Goal: Check status: Check status

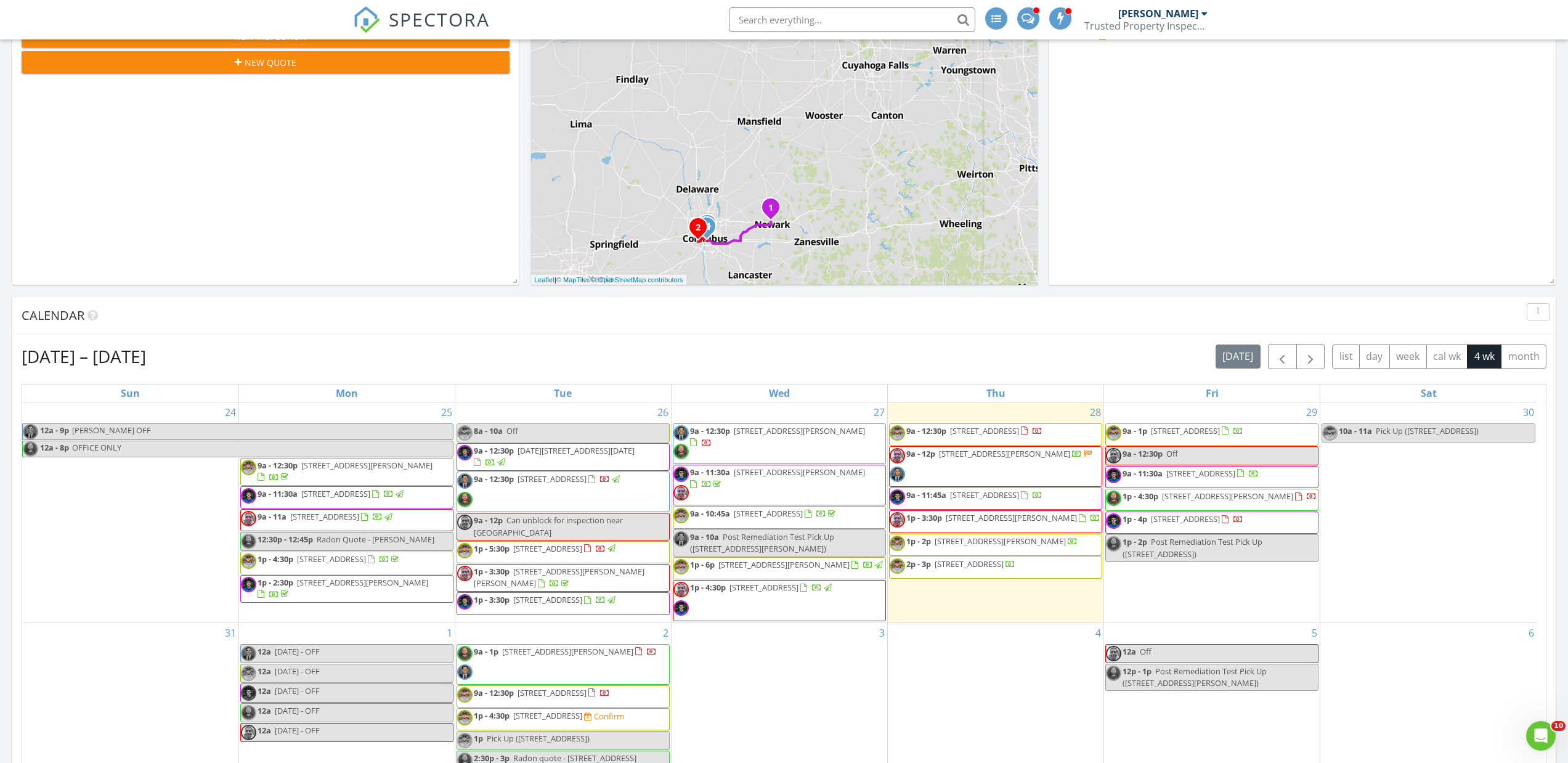
scroll to position [185, 0]
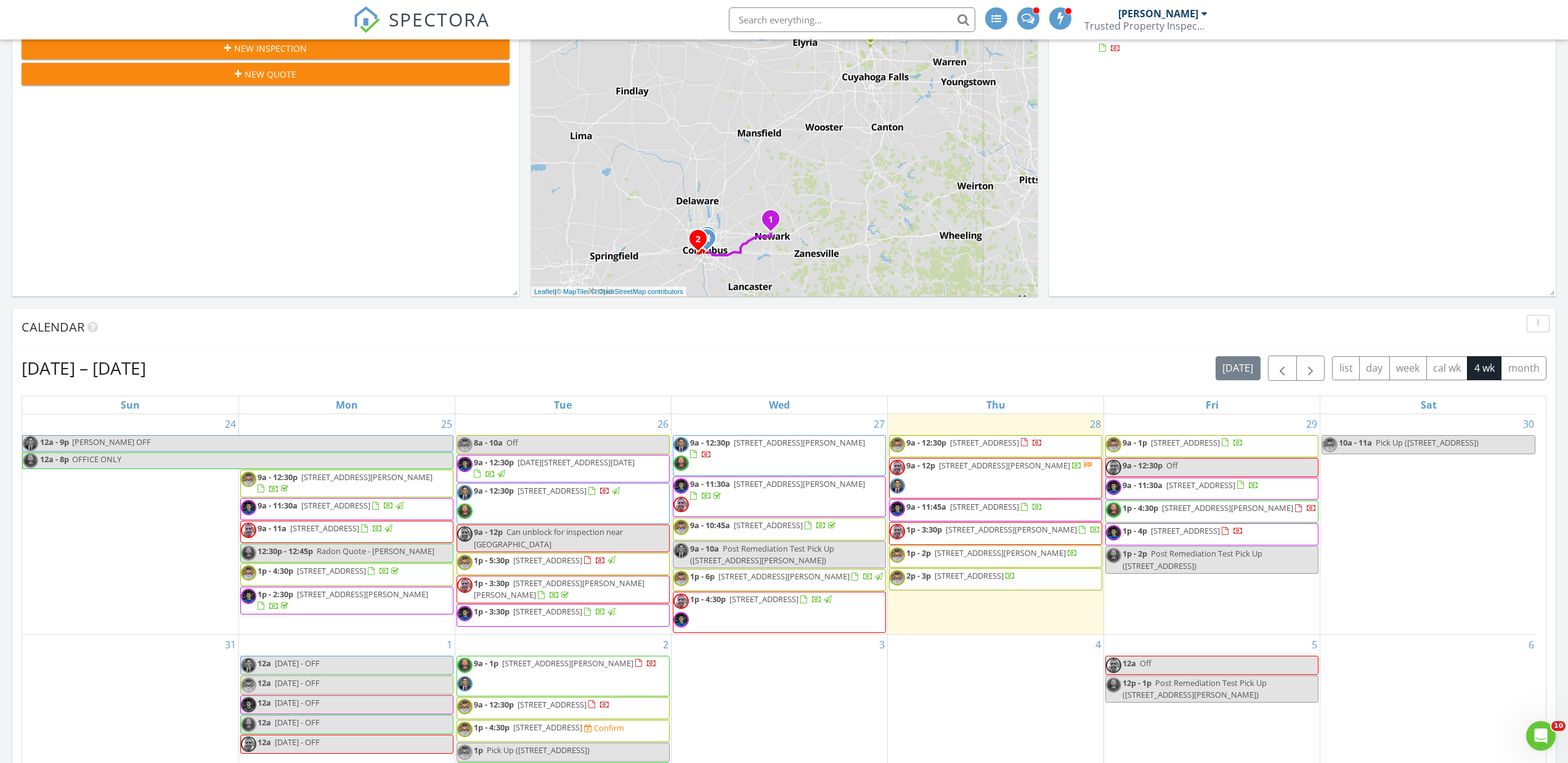
click at [523, 218] on div "[DATE] [PERSON_NAME] No results found New Inspection New Quote Map 1 2 1 1 2 3 …" at bounding box center [784, 565] width 1568 height 1276
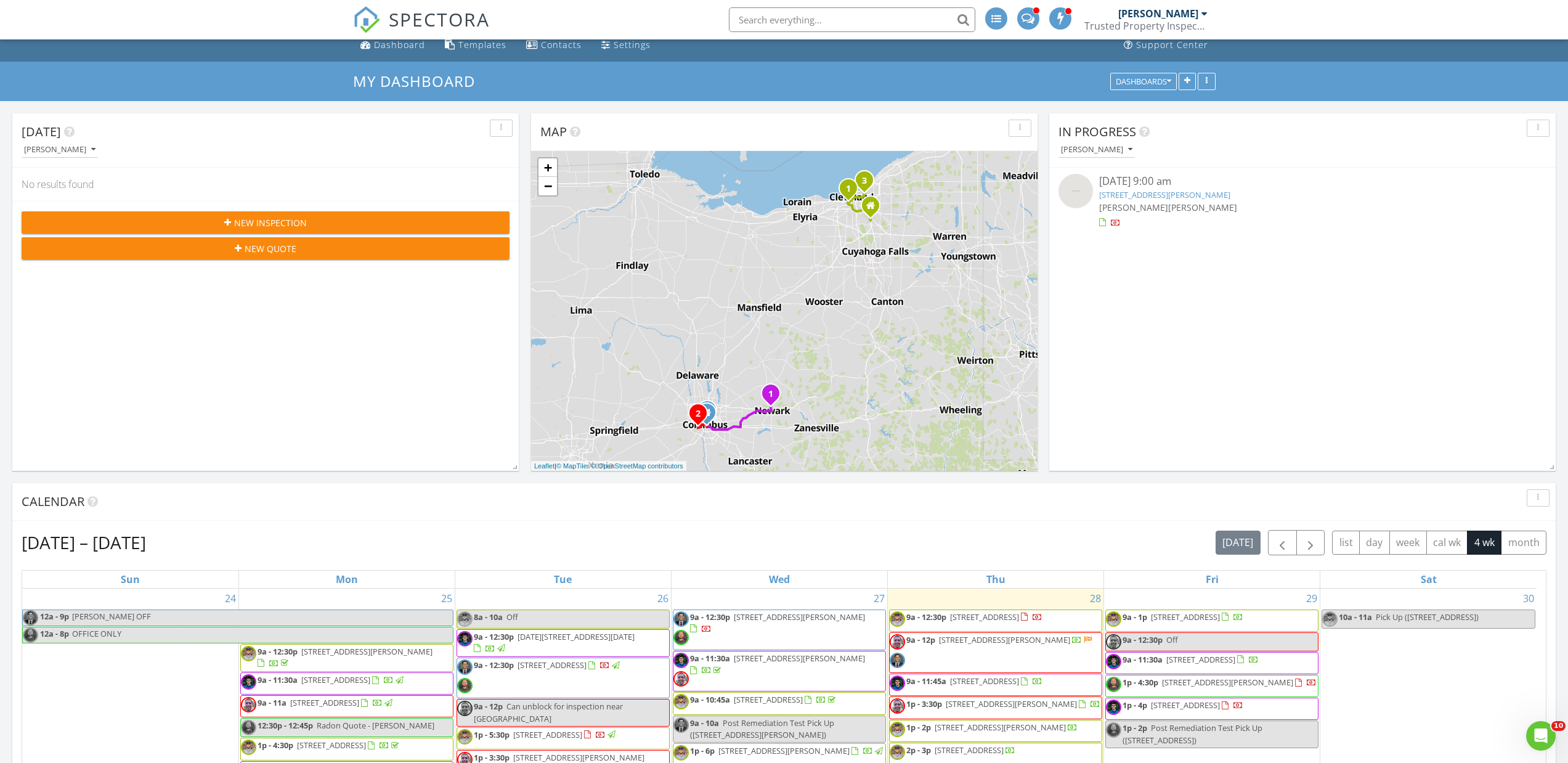
scroll to position [0, 0]
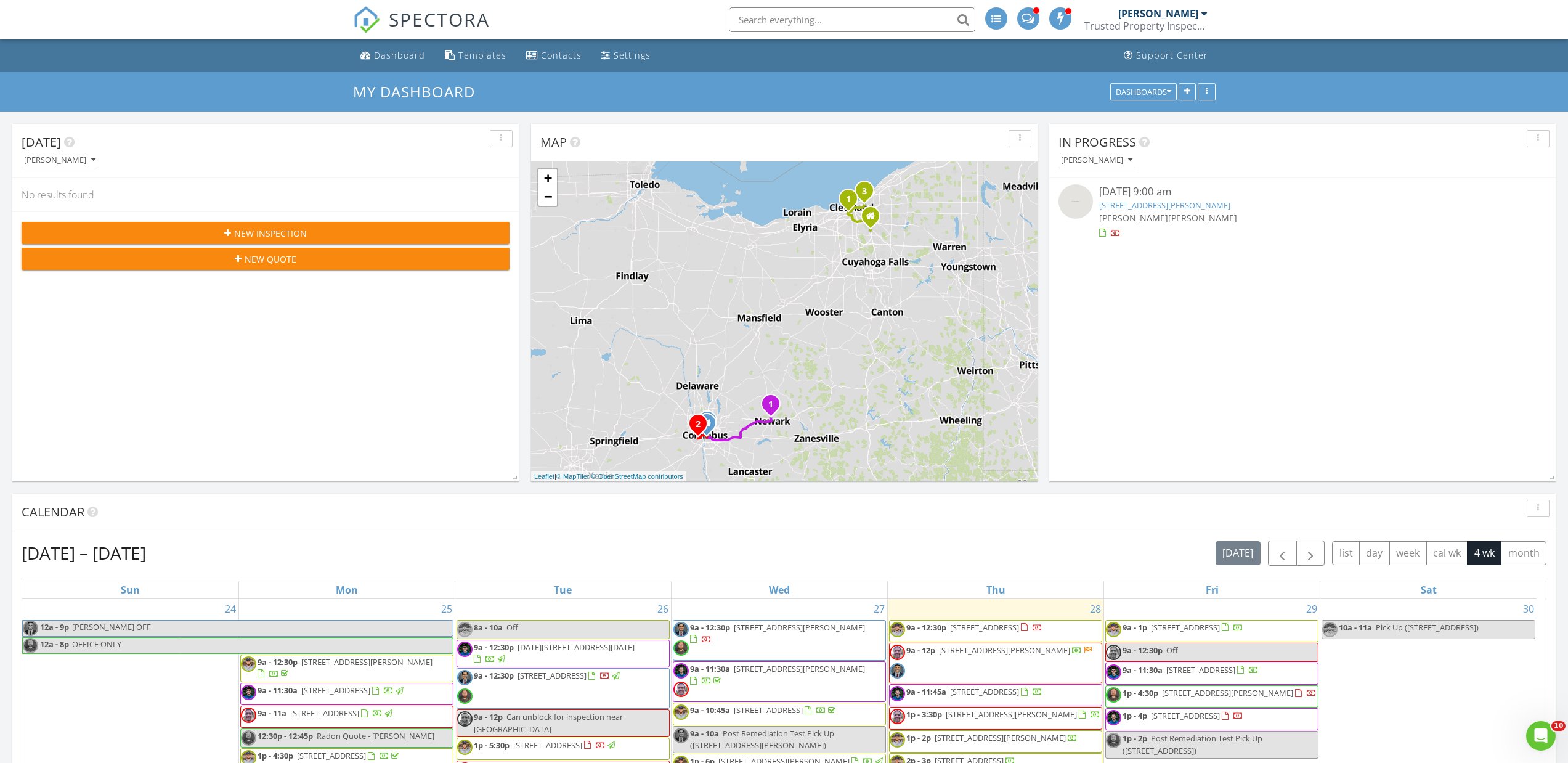
click at [520, 116] on div "[DATE] [PERSON_NAME] No results found New Inspection New Quote Map 1 2 1 1 2 3 …" at bounding box center [784, 750] width 1568 height 1276
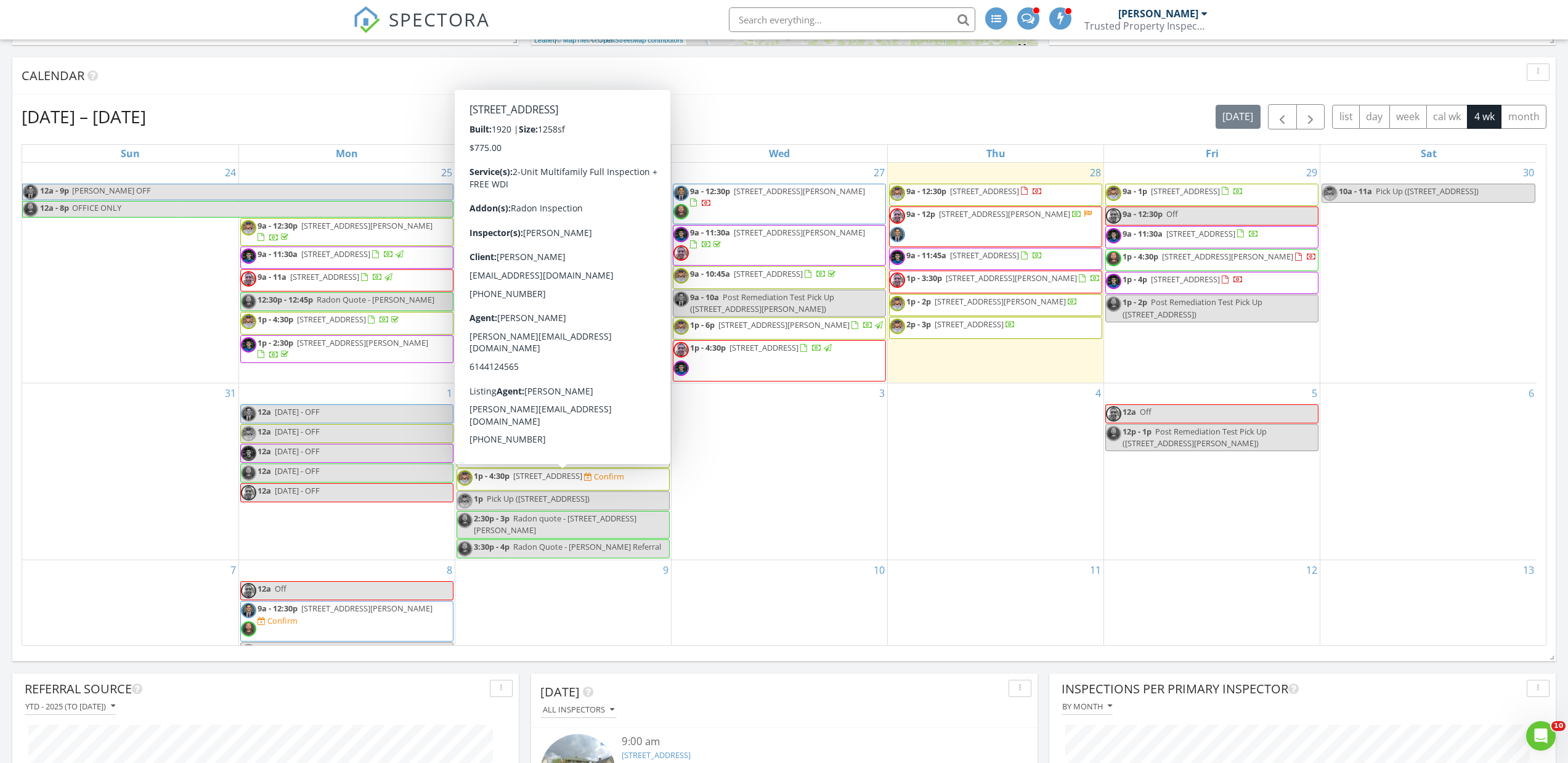
scroll to position [431, 0]
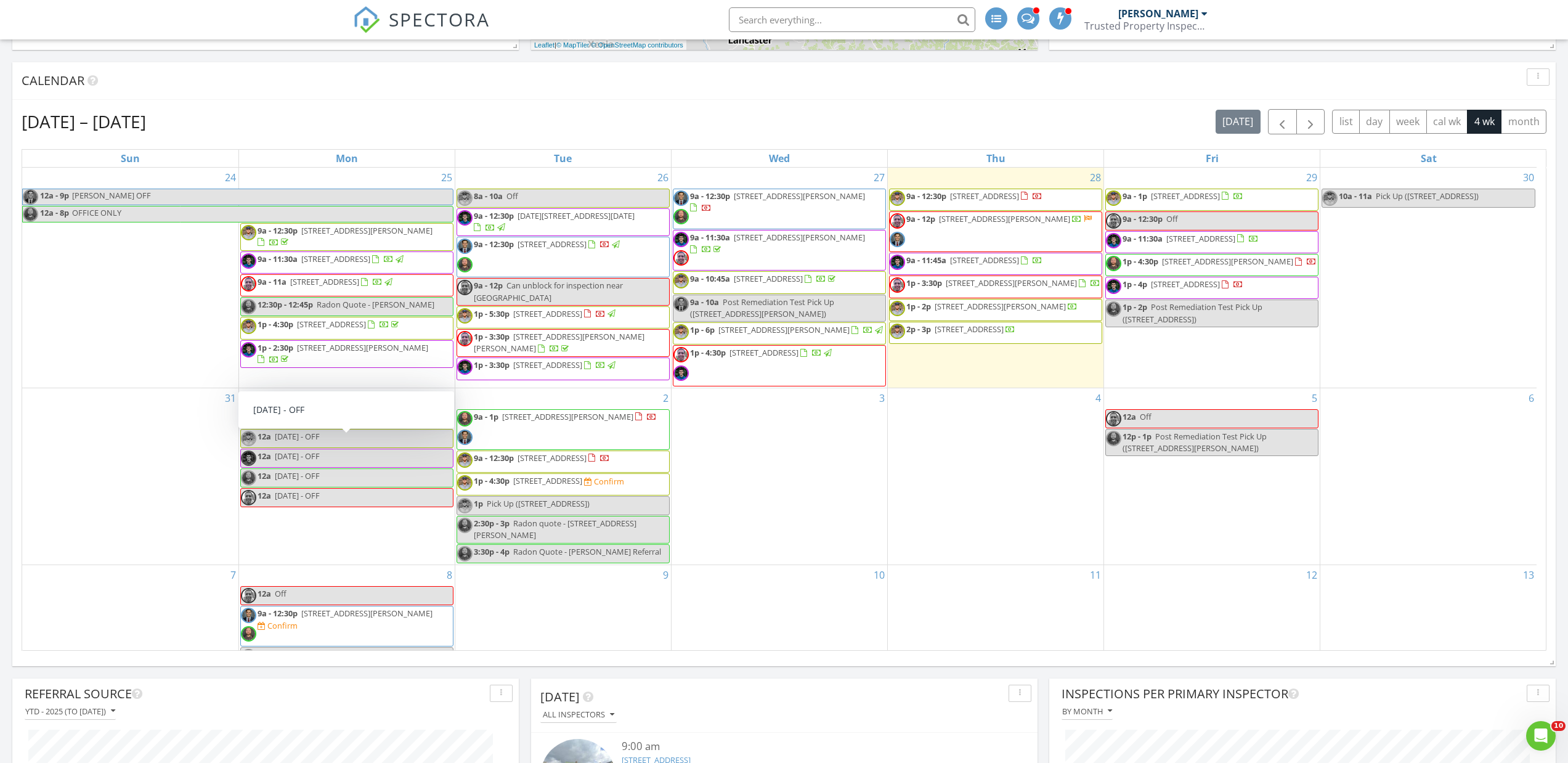
click at [0, 365] on div "[DATE] [PERSON_NAME] No results found New Inspection New Quote Map 1 2 1 1 2 3 …" at bounding box center [784, 318] width 1568 height 1276
click at [0, 378] on div "[DATE] [PERSON_NAME] No results found New Inspection New Quote Map 1 2 1 1 2 3 …" at bounding box center [784, 318] width 1568 height 1276
drag, startPoint x: 11, startPoint y: 398, endPoint x: 0, endPoint y: 399, distance: 11.0
click at [0, 399] on div "[DATE] [PERSON_NAME] No results found New Inspection New Quote Map 1 2 1 1 2 3 …" at bounding box center [784, 318] width 1568 height 1276
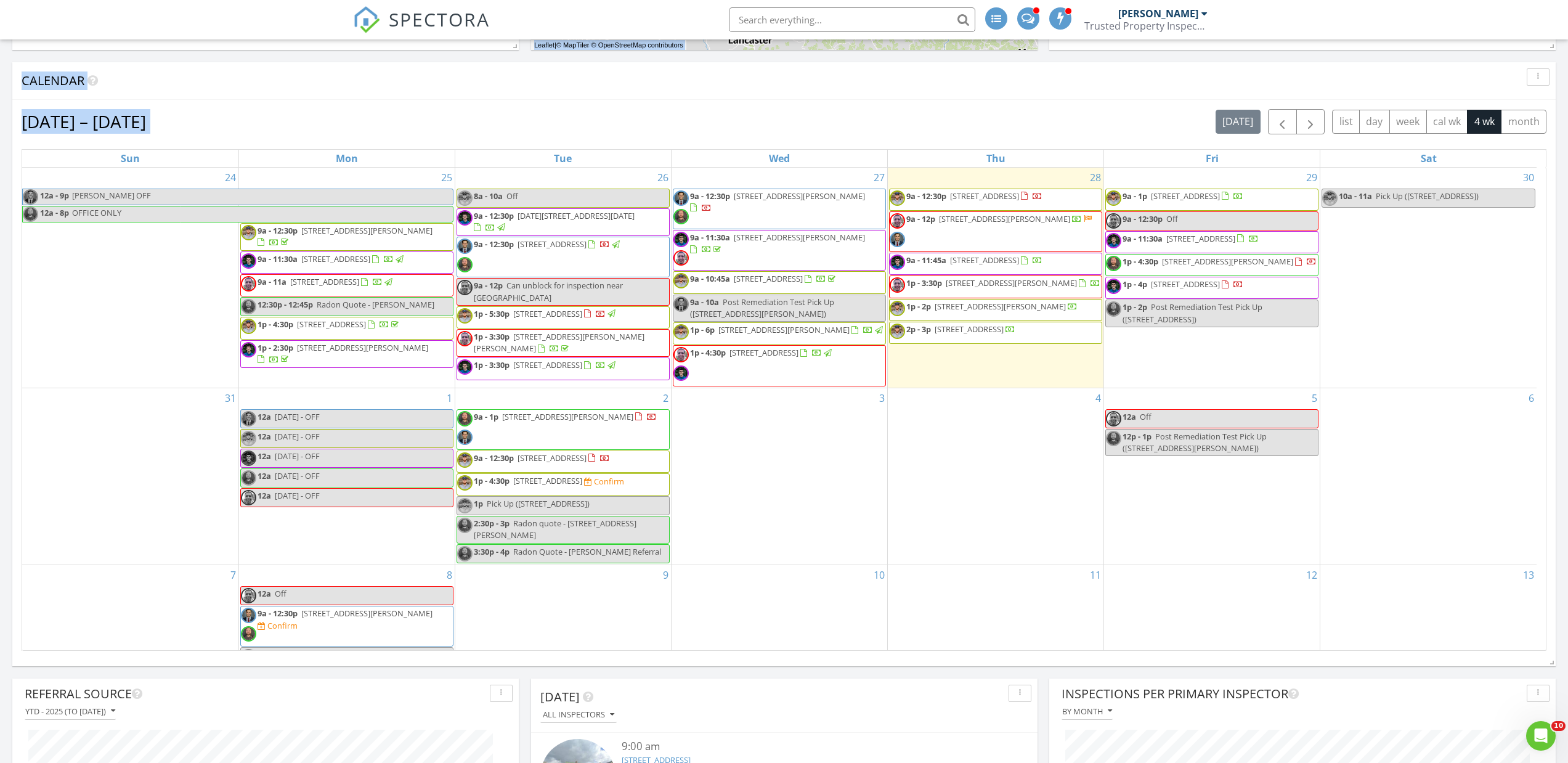
drag, startPoint x: 6, startPoint y: 399, endPoint x: 21, endPoint y: 398, distance: 15.0
click at [21, 398] on div "[DATE] [PERSON_NAME] No results found New Inspection New Quote Map 1 2 1 1 2 3 …" at bounding box center [784, 318] width 1568 height 1276
click at [21, 395] on div "[DATE] – [DATE] [DATE] list day week cal wk 4 wk month Sun Mon Tue Wed Thu Fri …" at bounding box center [784, 380] width 1543 height 560
click at [22, 388] on div "24 12a - 9p [PERSON_NAME] OFF 12a - 8p OFFICE ONLY" at bounding box center [130, 278] width 216 height 220
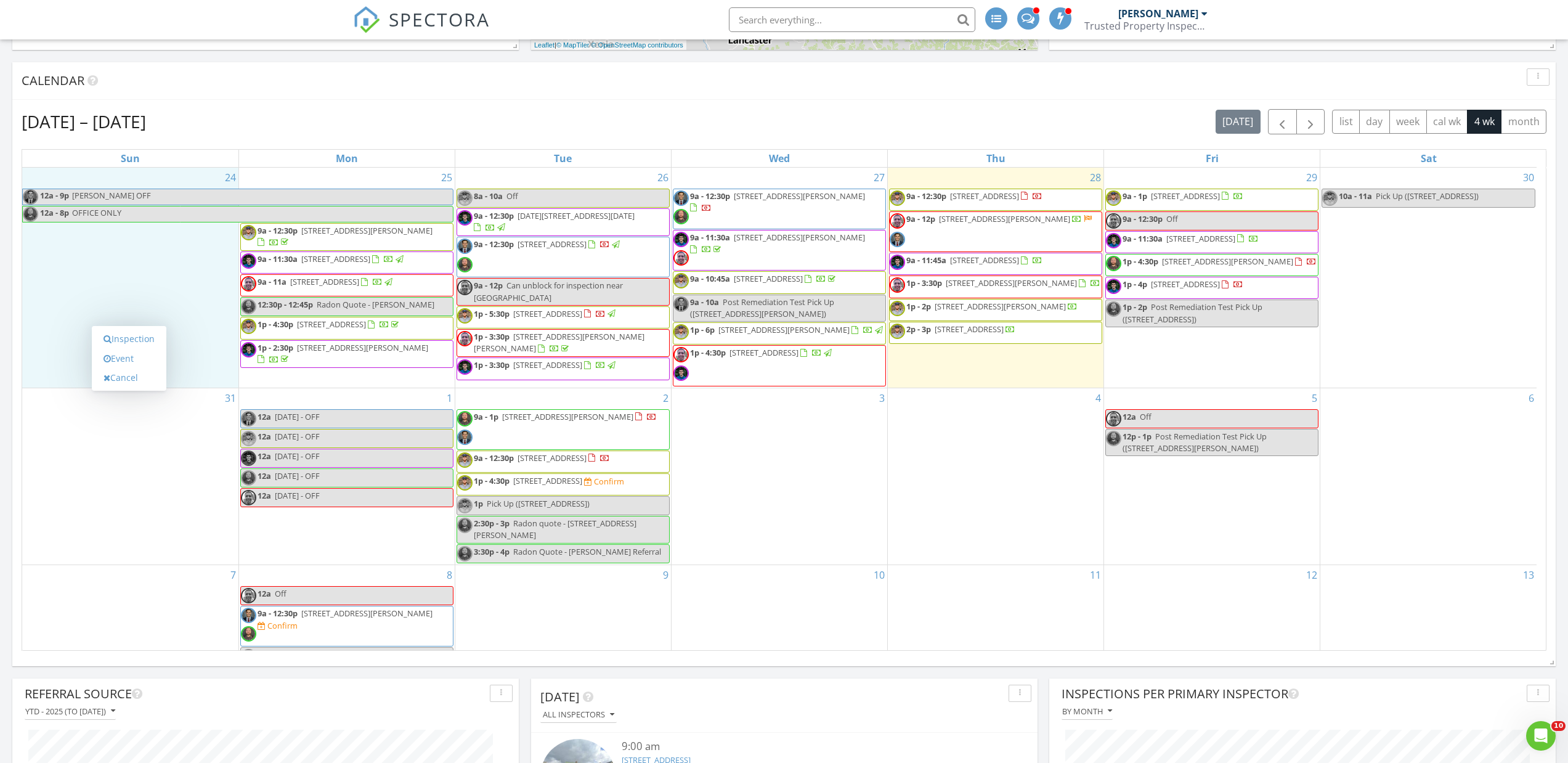
click at [22, 394] on div "31" at bounding box center [130, 477] width 216 height 176
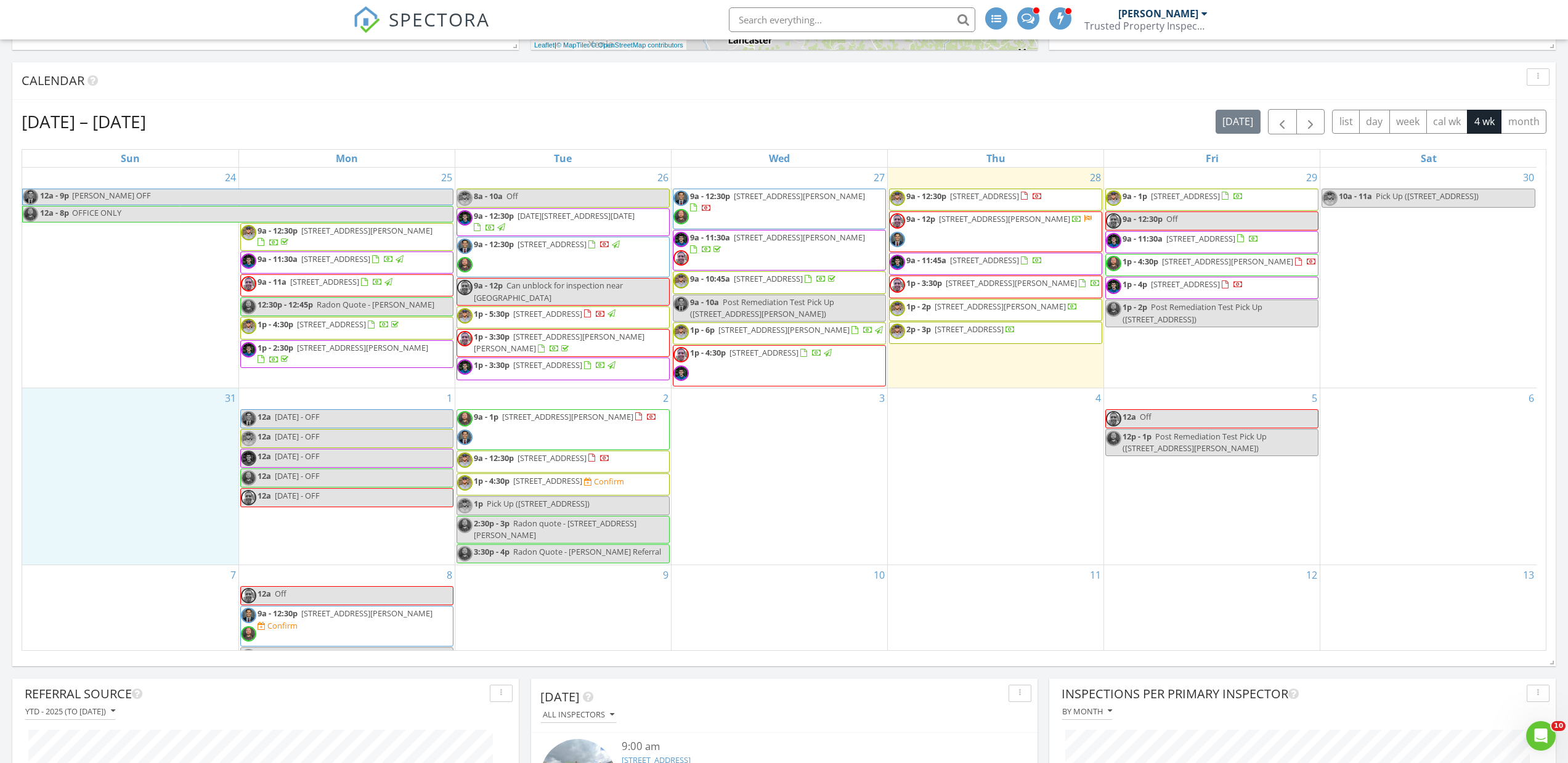
click at [12, 395] on div "[DATE] – [DATE] [DATE] list day week cal wk 4 wk month Sun Mon Tue Wed Thu Fri …" at bounding box center [784, 380] width 1543 height 560
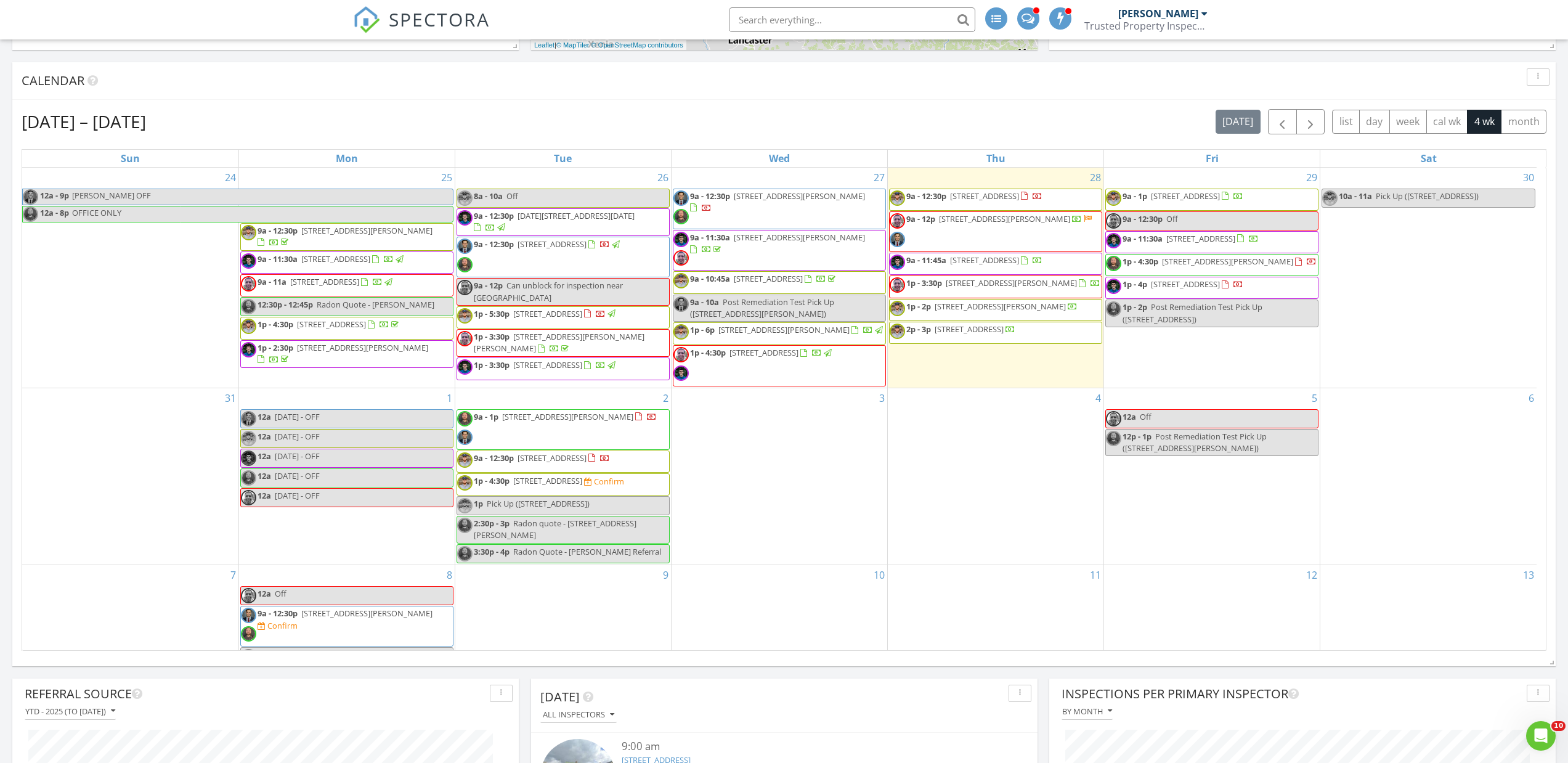
click at [0, 394] on div "[DATE] [PERSON_NAME] No results found New Inspection New Quote Map 1 2 1 1 2 3 …" at bounding box center [784, 318] width 1568 height 1276
click at [19, 392] on div "[DATE] – [DATE] [DATE] list day week cal wk 4 wk month Sun Mon Tue Wed Thu Fri …" at bounding box center [784, 380] width 1543 height 560
click at [0, 39] on div "[DATE] [PERSON_NAME] No results found New Inspection New Quote Map 1 2 1 1 2 3 …" at bounding box center [784, 318] width 1568 height 1276
